Goal: Task Accomplishment & Management: Manage account settings

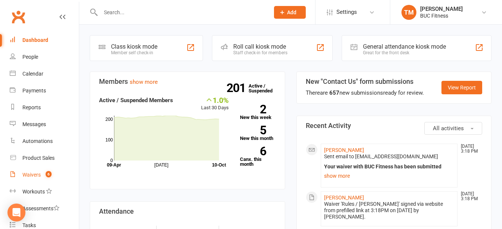
click at [34, 174] on div "Waivers" at bounding box center [31, 174] width 18 height 6
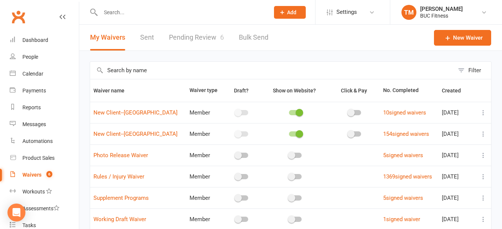
click at [193, 37] on link "Pending Review 6" at bounding box center [196, 38] width 55 height 26
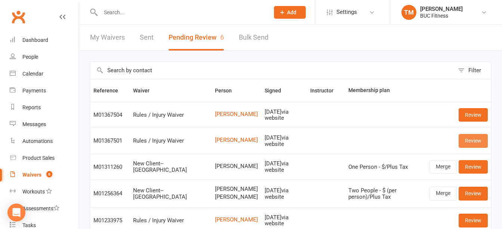
click at [468, 143] on link "Review" at bounding box center [472, 140] width 29 height 13
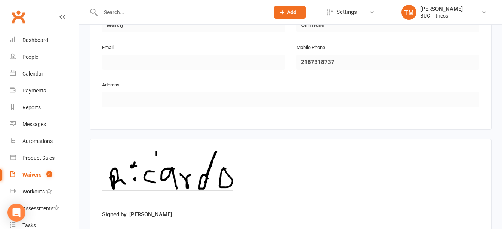
scroll to position [446, 0]
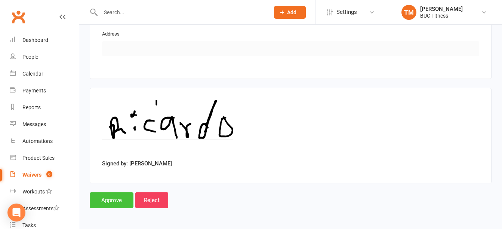
click at [118, 199] on input "Approve" at bounding box center [112, 200] width 44 height 16
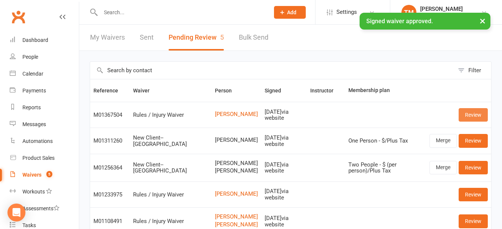
click at [480, 116] on link "Review" at bounding box center [472, 114] width 29 height 13
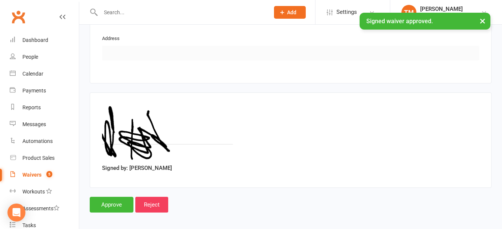
scroll to position [446, 0]
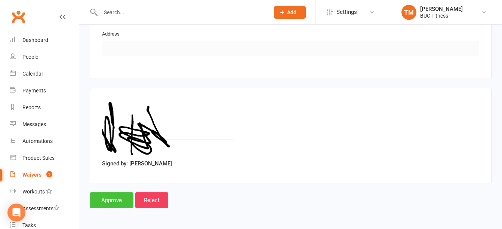
click at [115, 201] on input "Approve" at bounding box center [112, 200] width 44 height 16
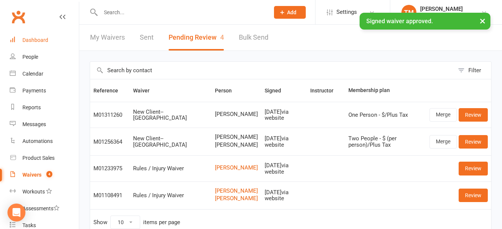
click at [41, 41] on div "Dashboard" at bounding box center [35, 40] width 26 height 6
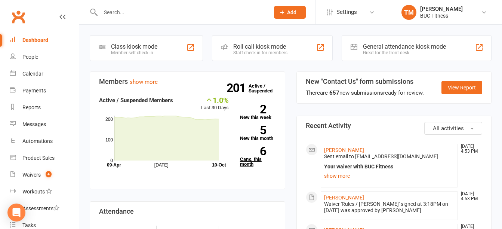
click at [247, 158] on link "6 Canx. this month" at bounding box center [258, 156] width 36 height 20
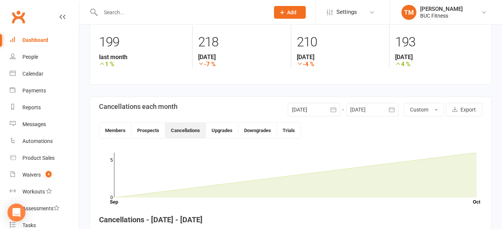
scroll to position [17, 0]
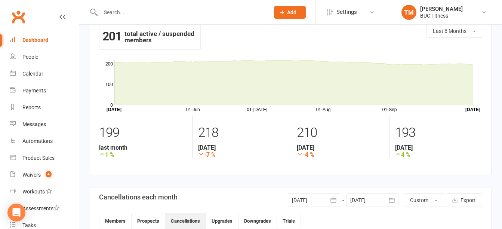
click at [168, 9] on input "text" at bounding box center [181, 12] width 166 height 10
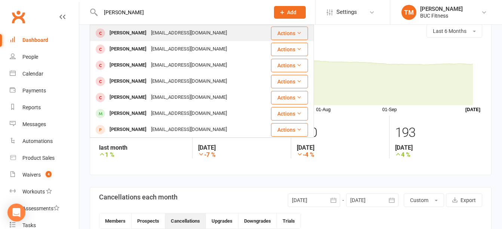
type input "[PERSON_NAME]"
click at [166, 28] on div "[EMAIL_ADDRESS][DOMAIN_NAME]" at bounding box center [189, 33] width 80 height 11
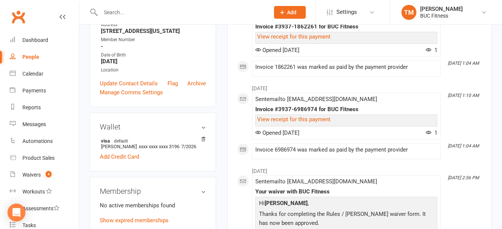
scroll to position [187, 0]
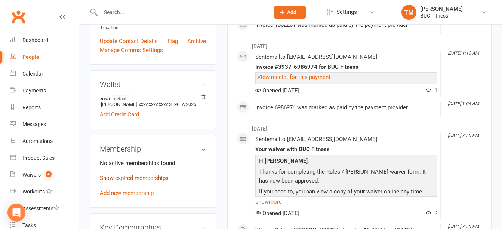
click at [149, 181] on link "Show expired memberships" at bounding box center [134, 177] width 69 height 7
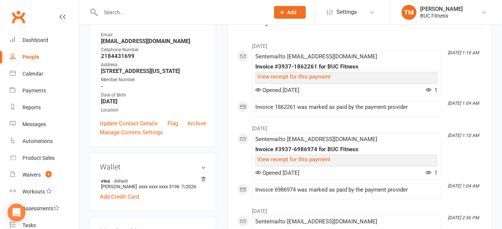
scroll to position [0, 0]
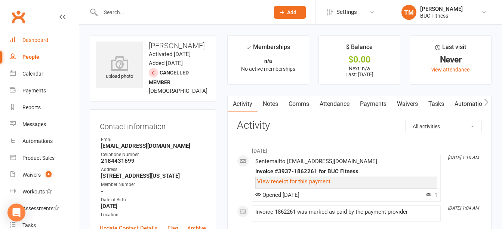
click at [37, 40] on div "Dashboard" at bounding box center [35, 40] width 26 height 6
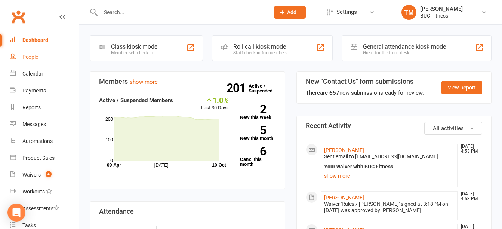
click at [28, 54] on div "People" at bounding box center [30, 57] width 16 height 6
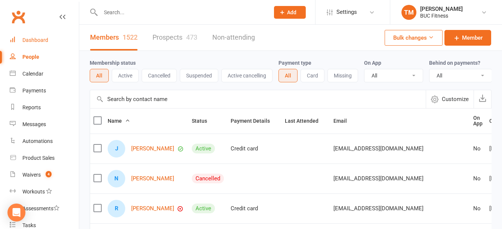
click at [39, 41] on div "Dashboard" at bounding box center [35, 40] width 26 height 6
